Goal: Check status: Check status

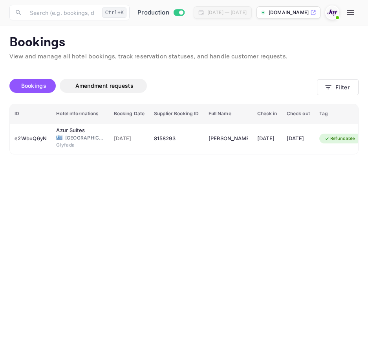
click at [266, 209] on main "Bookings View and manage all hotel bookings, track reservation statuses, and ha…" at bounding box center [184, 186] width 368 height 323
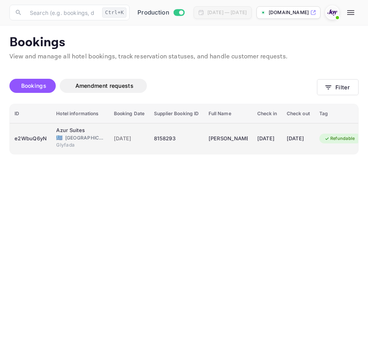
click at [47, 127] on td "e2WbuQ6yN" at bounding box center [31, 138] width 42 height 31
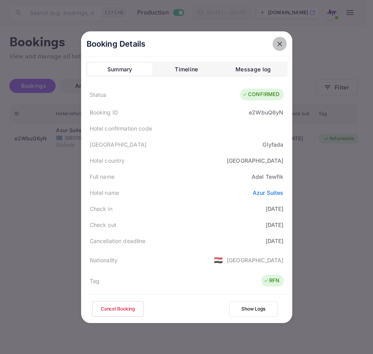
click at [279, 41] on icon "close" at bounding box center [280, 44] width 8 height 8
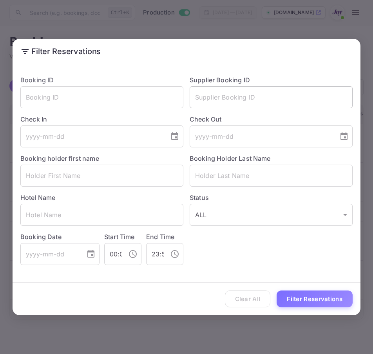
click at [331, 95] on input "text" at bounding box center [271, 97] width 163 height 22
paste input "7228762"
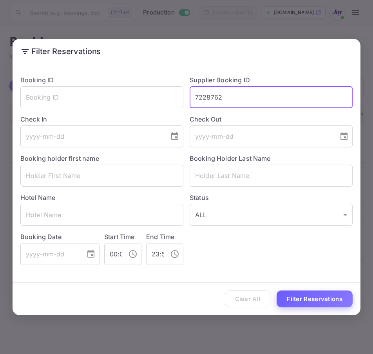
type input "7228762"
click at [304, 295] on button "Filter Reservations" at bounding box center [315, 299] width 76 height 17
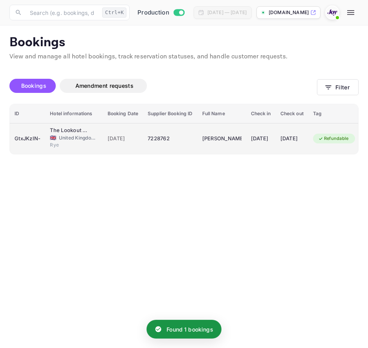
click at [120, 131] on td "[DATE]" at bounding box center [123, 138] width 40 height 31
